Goal: Find specific page/section: Find specific page/section

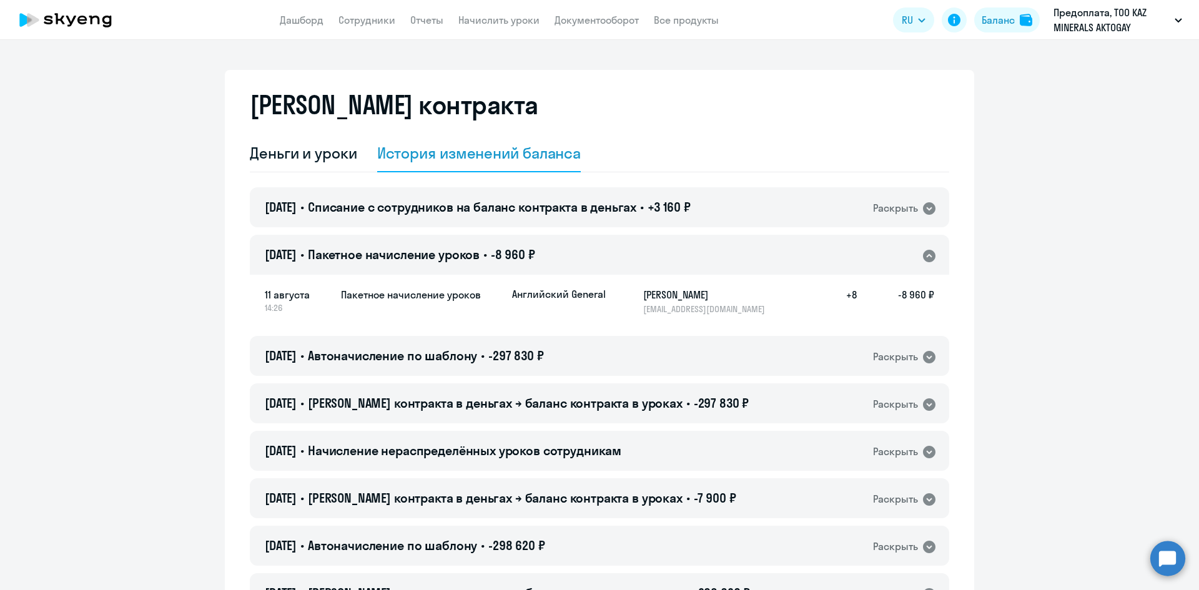
select select "english_adult_not_native_speaker"
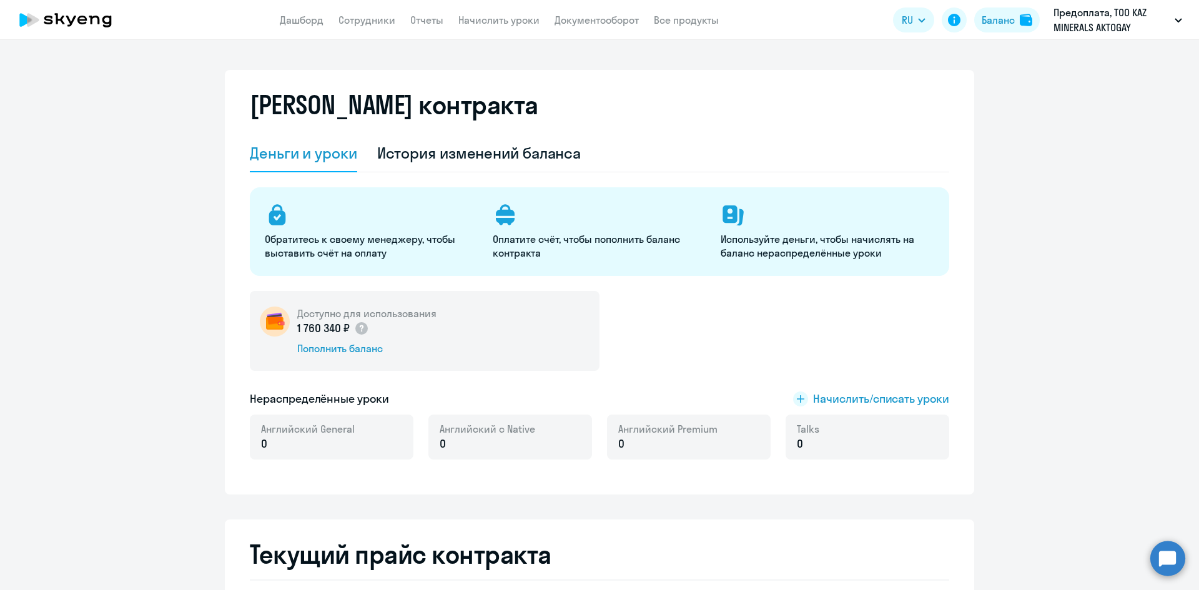
select select "english_adult_not_native_speaker"
click at [289, 24] on link "Дашборд" at bounding box center [302, 20] width 44 height 12
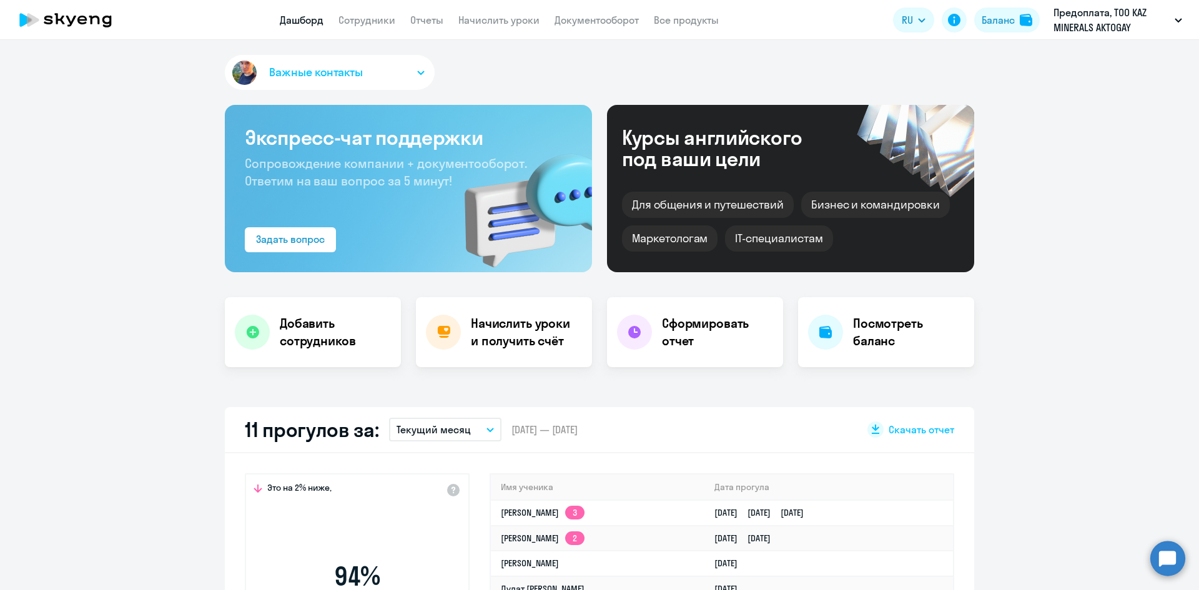
select select "30"
